Goal: Transaction & Acquisition: Download file/media

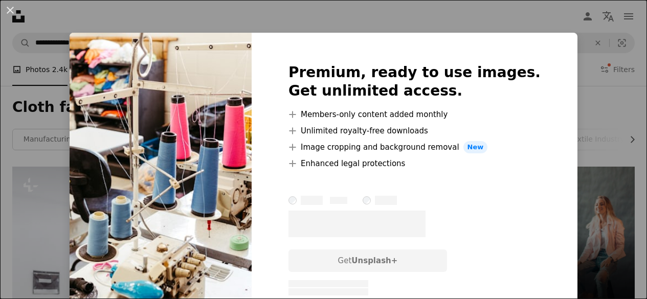
scroll to position [818, 0]
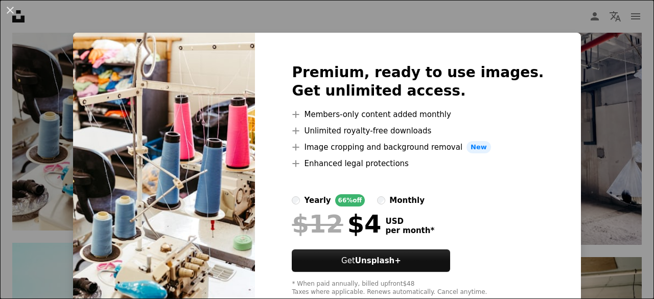
click at [603, 80] on div "An X shape Premium, ready to use images. Get unlimited access. A plus sign Memb…" at bounding box center [327, 149] width 654 height 299
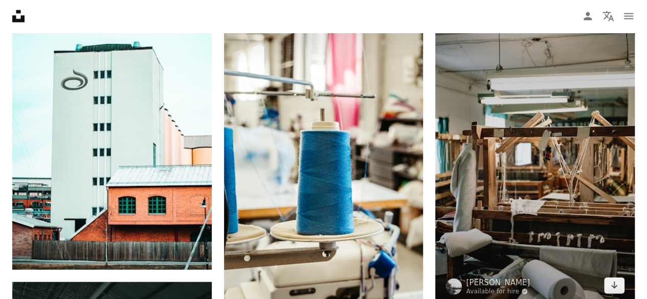
scroll to position [1073, 0]
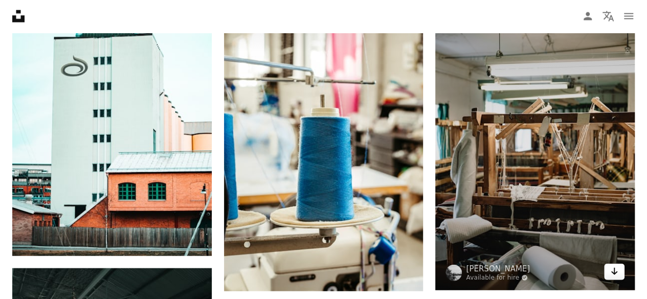
click at [617, 272] on icon "Arrow pointing down" at bounding box center [614, 271] width 8 height 12
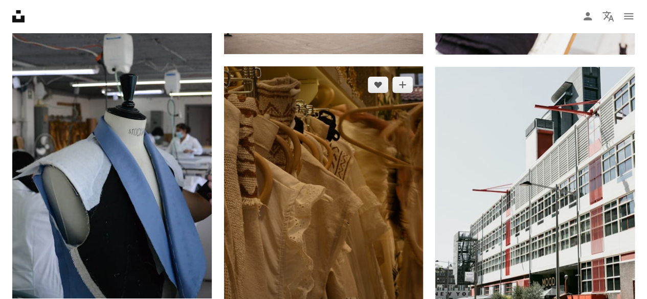
scroll to position [1687, 0]
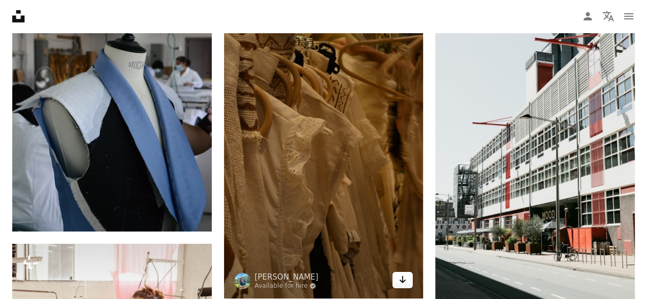
click at [405, 282] on icon "Arrow pointing down" at bounding box center [402, 279] width 8 height 12
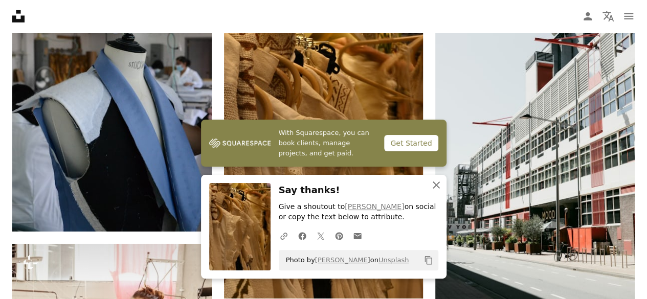
click at [433, 186] on icon "An X shape" at bounding box center [436, 185] width 12 height 12
